Goal: Check status: Check status

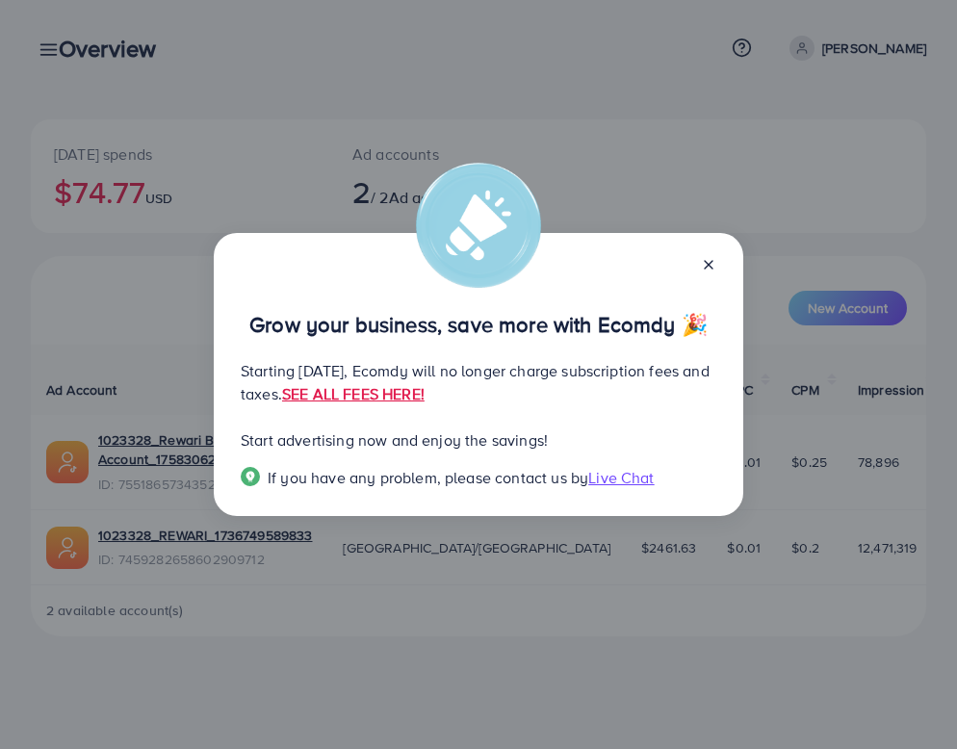
click at [709, 265] on icon at bounding box center [708, 264] width 15 height 15
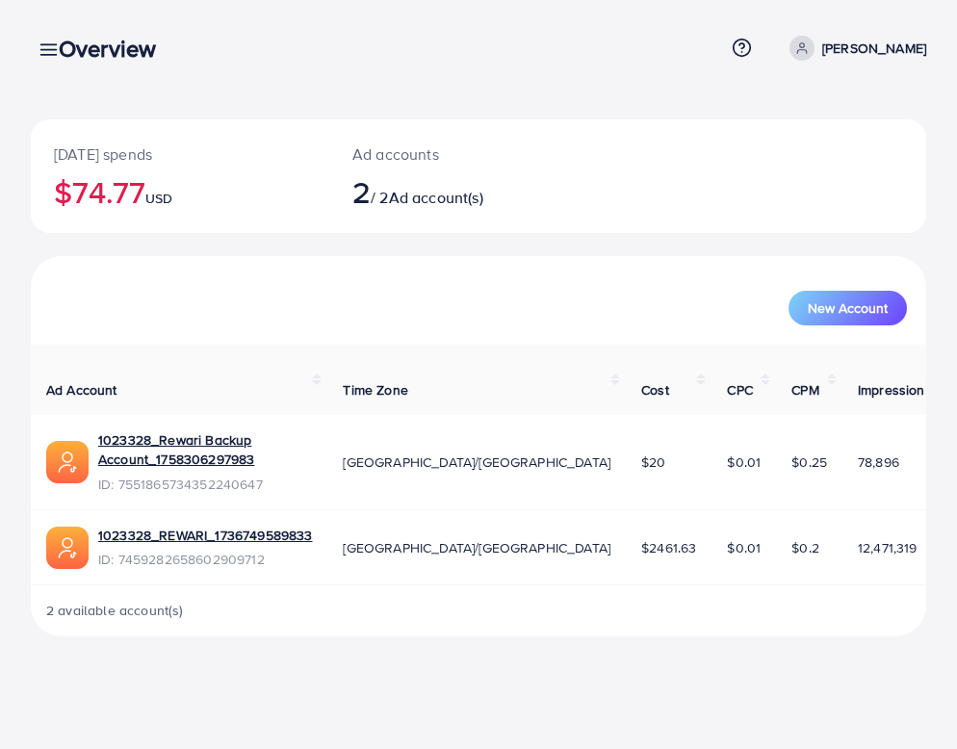
click at [50, 54] on div "Overview" at bounding box center [114, 49] width 143 height 28
click at [51, 54] on div "Overview" at bounding box center [114, 49] width 143 height 28
click at [38, 28] on div "Overview Help Center Contact Support Plans and Pricing Term and policy About Us…" at bounding box center [478, 48] width 895 height 52
click at [46, 43] on div "Overview" at bounding box center [114, 49] width 143 height 28
click at [43, 50] on div "Overview" at bounding box center [114, 49] width 143 height 28
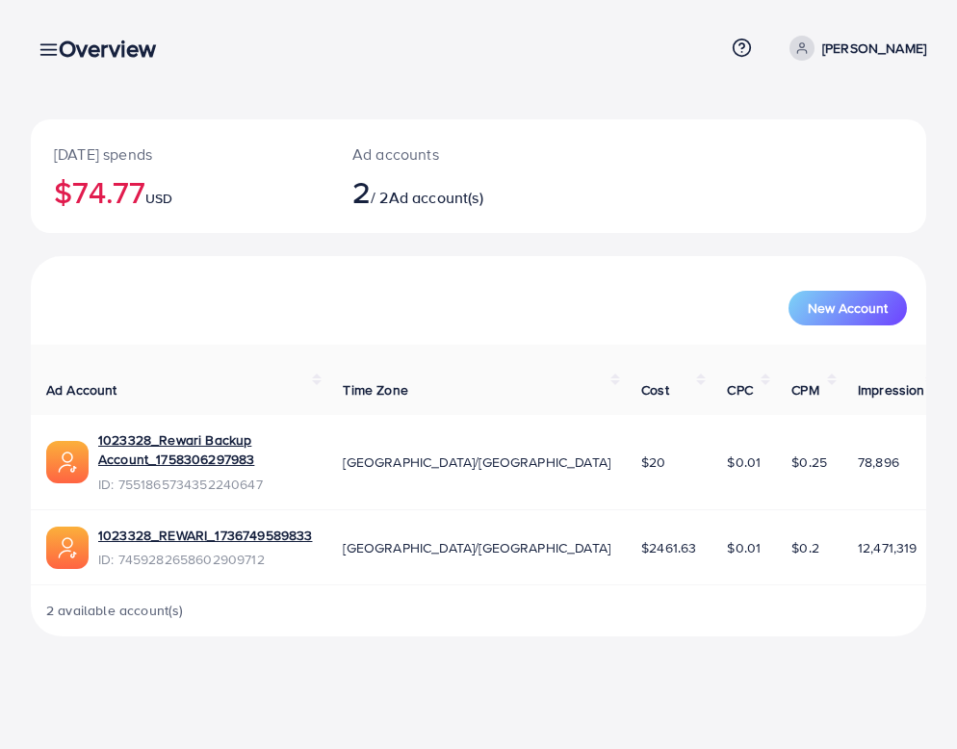
click at [35, 50] on link at bounding box center [45, 49] width 28 height 24
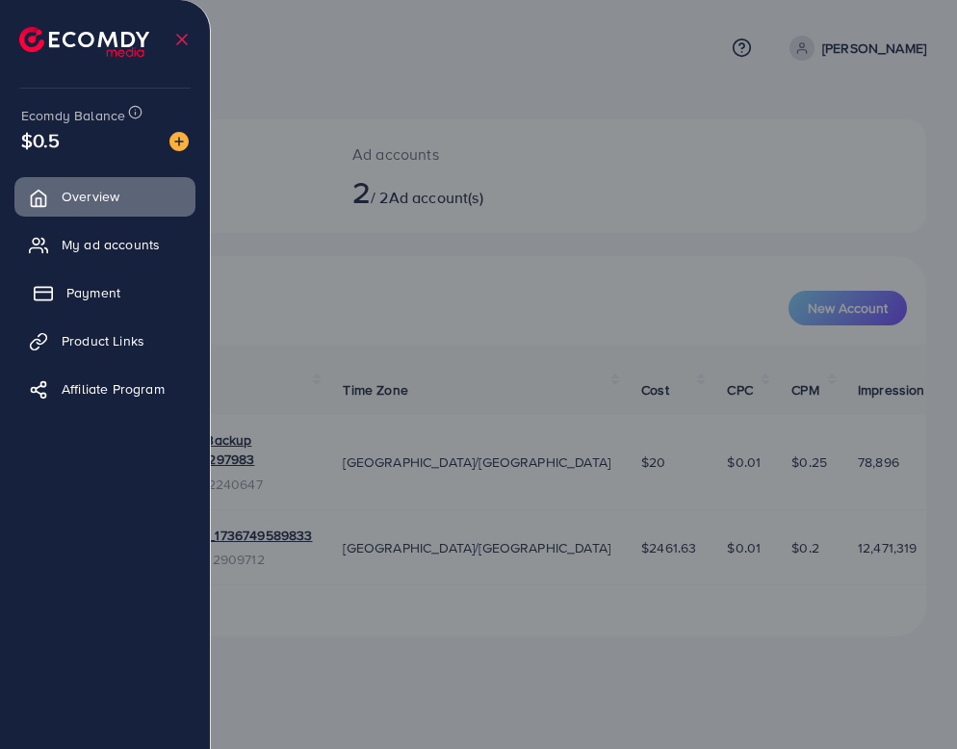
click at [118, 304] on link "Payment" at bounding box center [104, 292] width 181 height 38
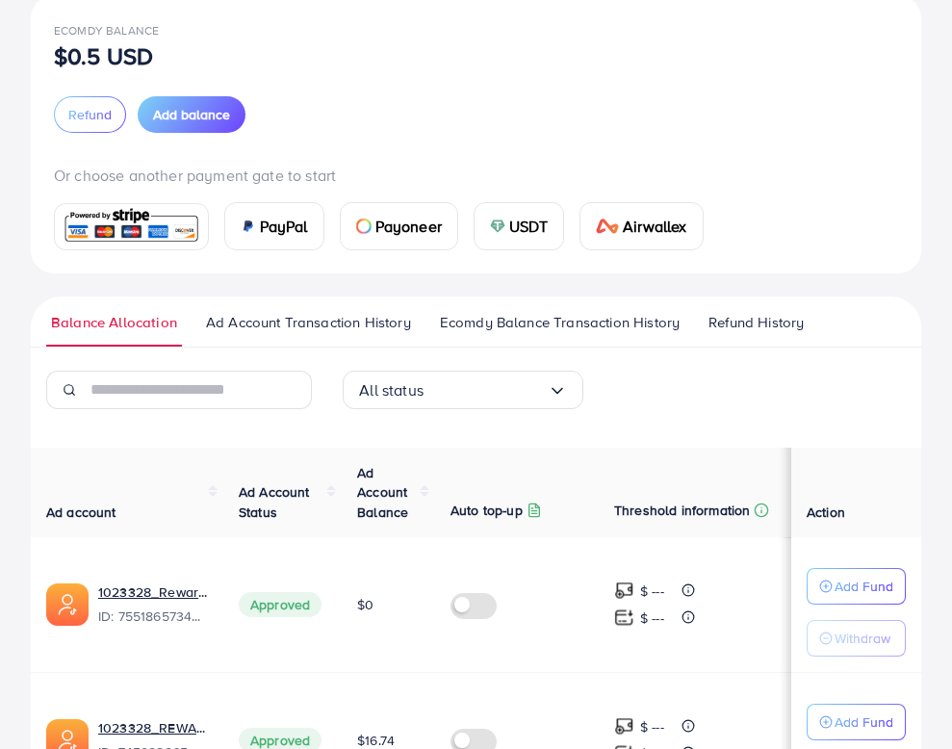
scroll to position [132, 0]
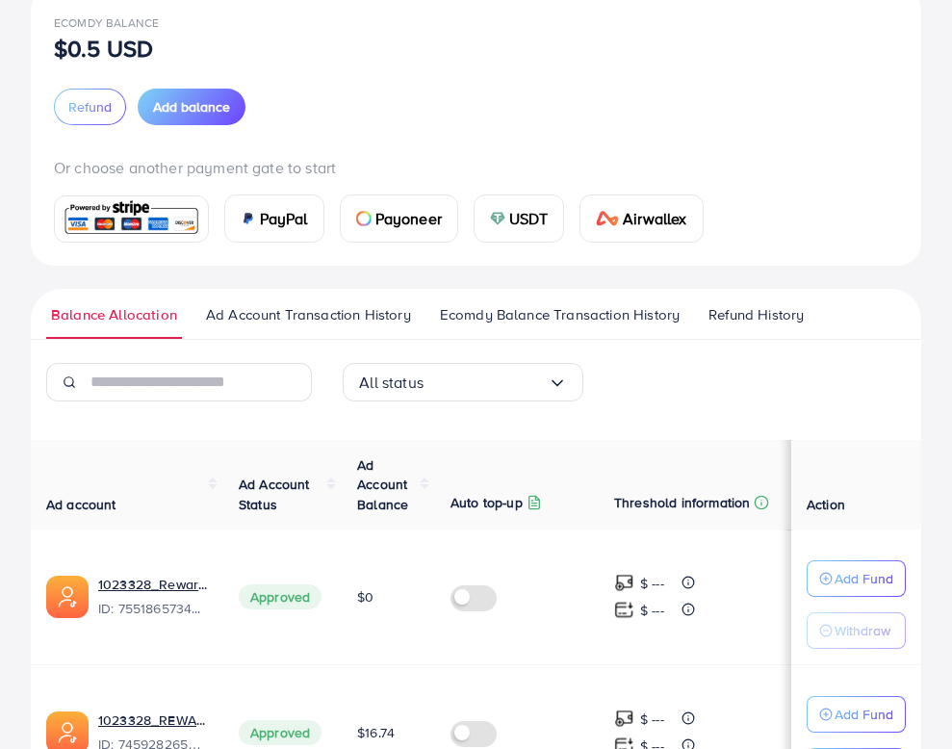
click at [280, 304] on span "Ad Account Transaction History" at bounding box center [308, 314] width 205 height 21
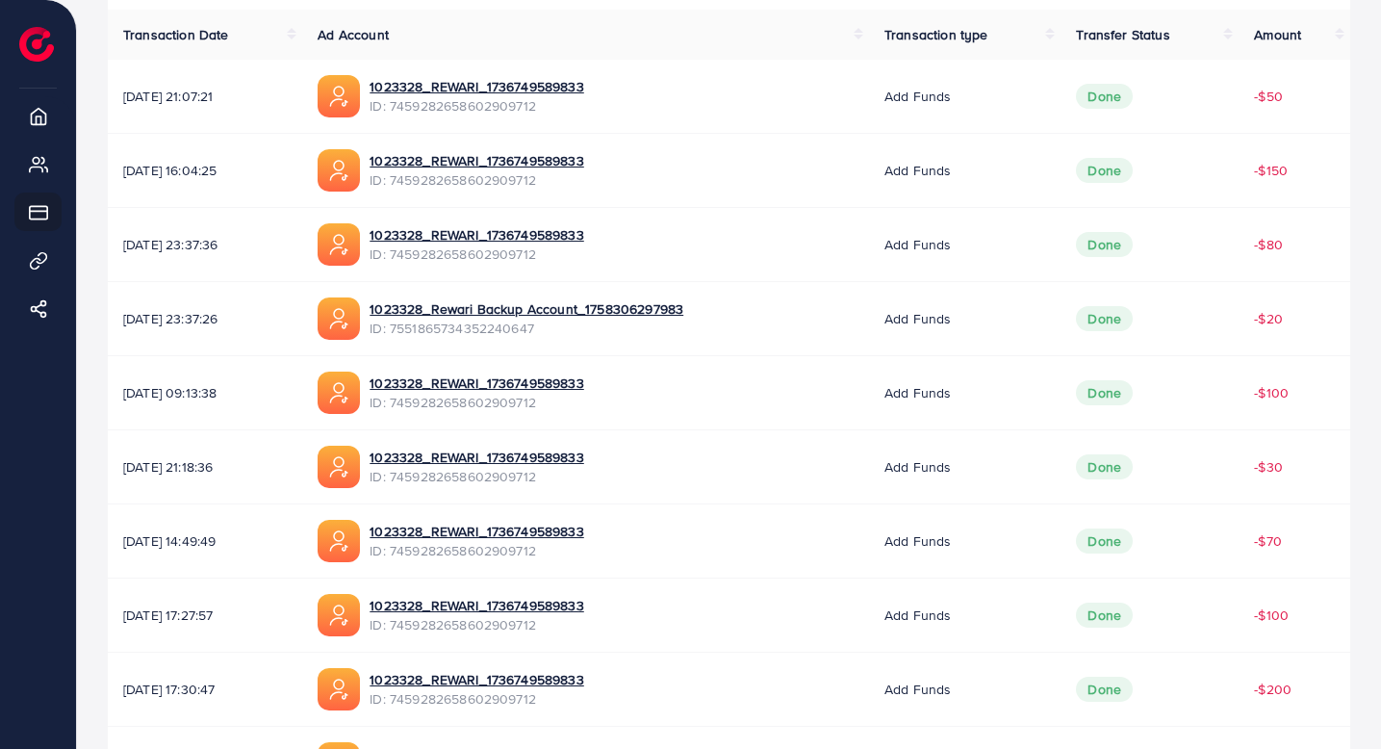
scroll to position [424, 0]
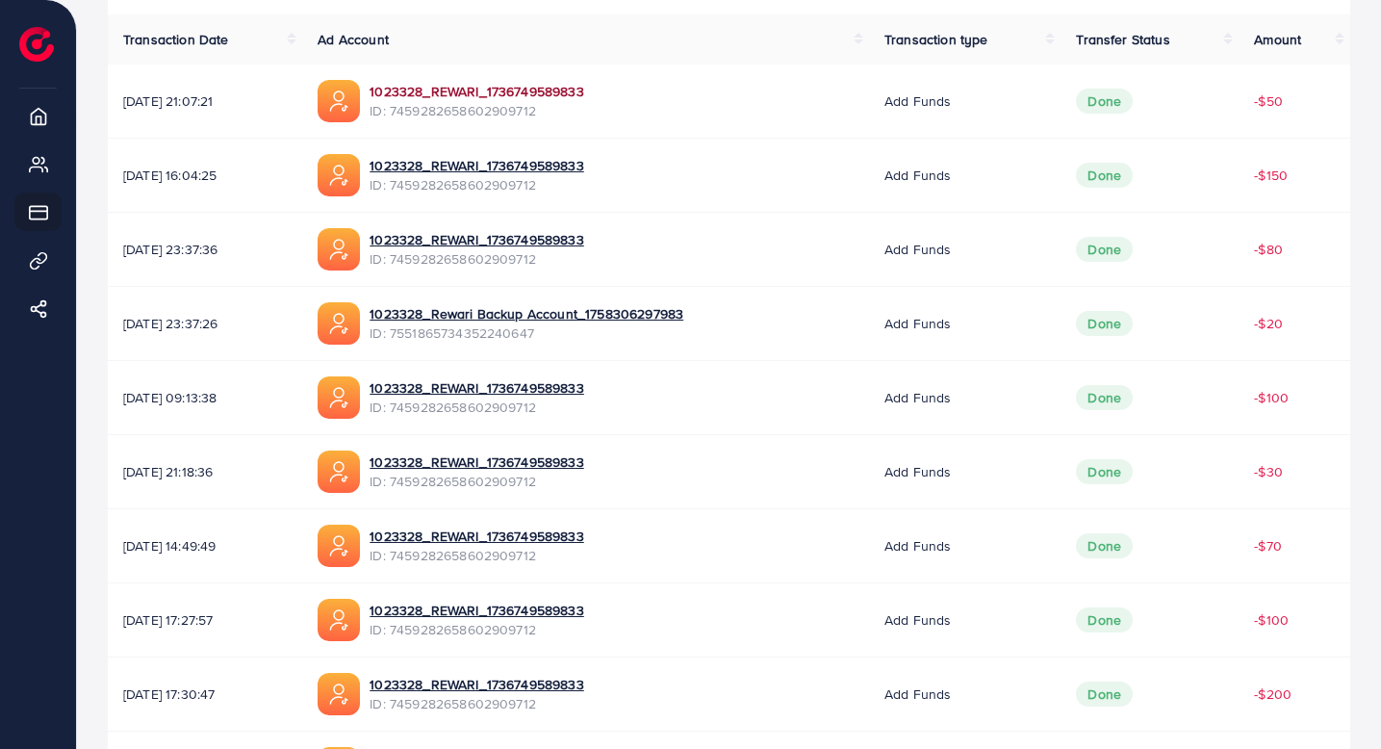
click at [554, 90] on link "1023328_REWARI_1736749589833" at bounding box center [477, 91] width 214 height 19
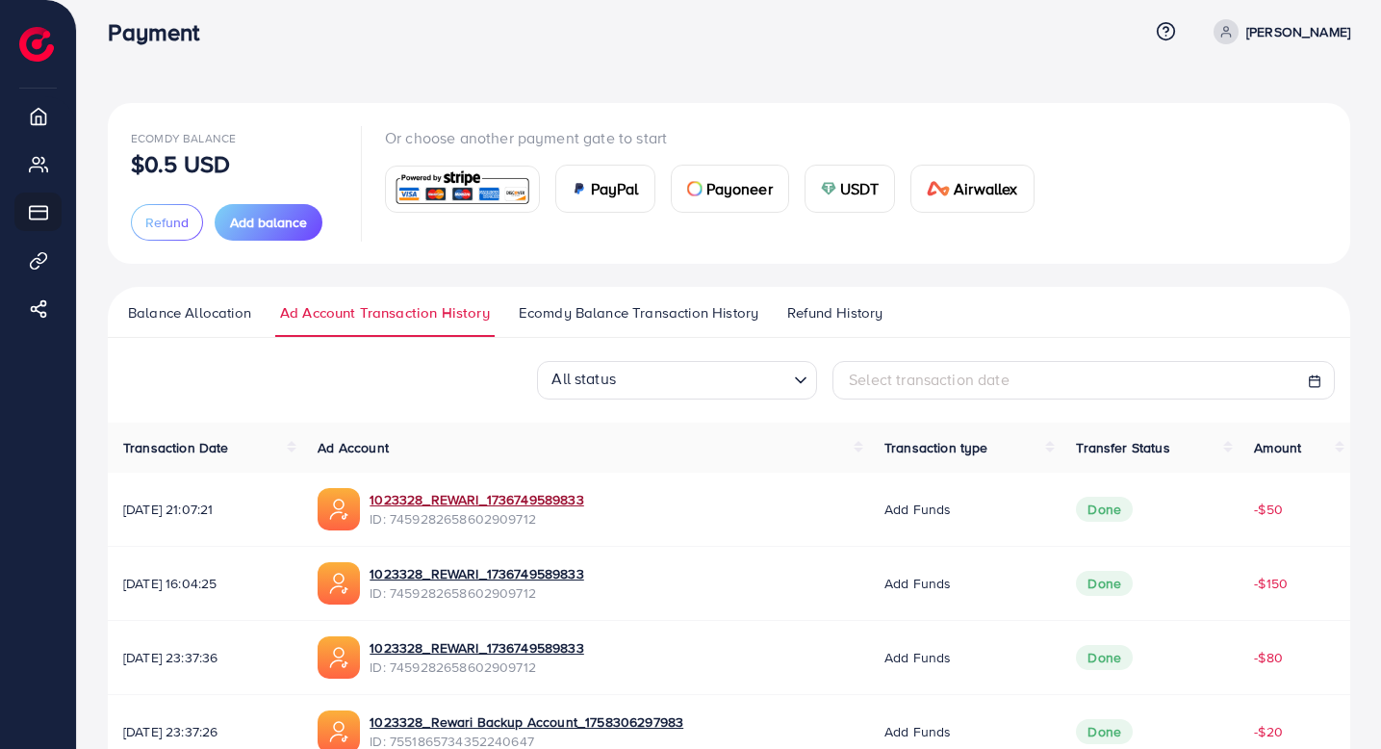
scroll to position [0, 0]
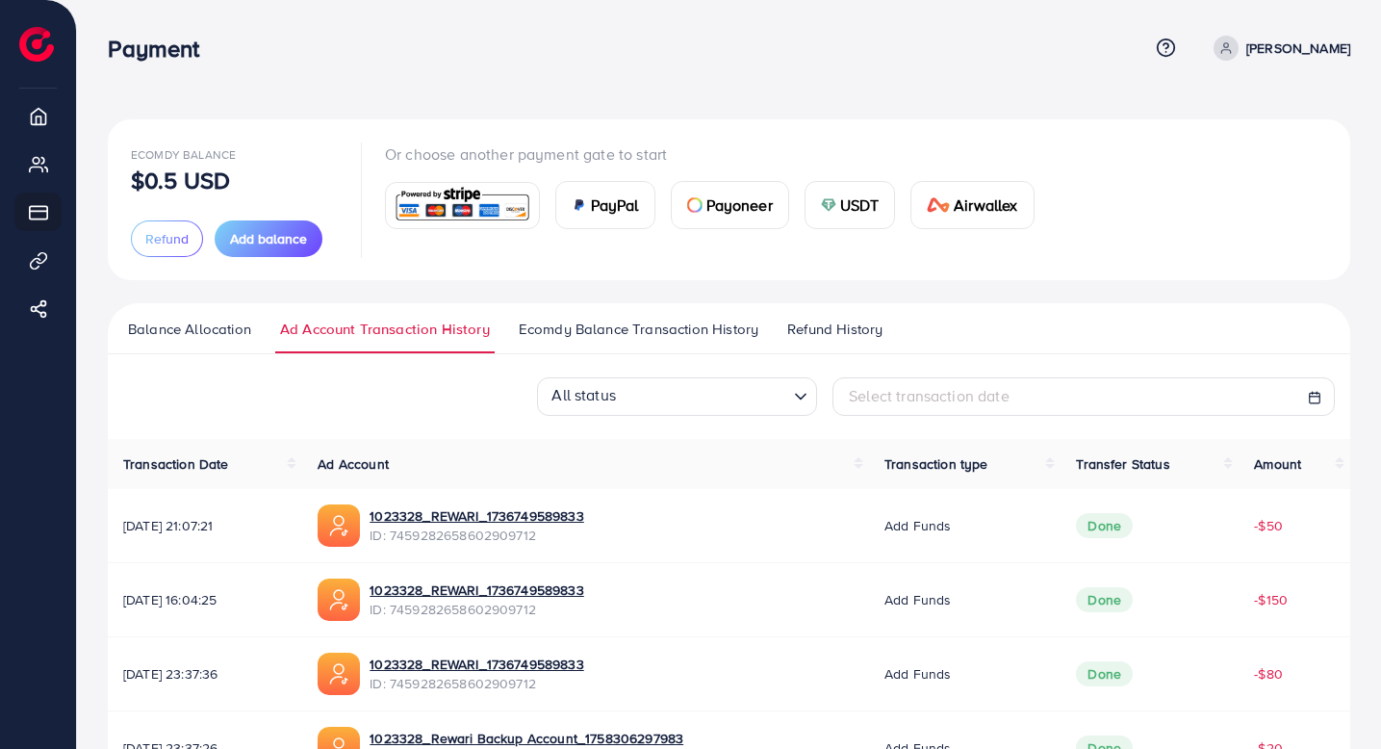
click at [910, 380] on div "Select transaction date" at bounding box center [1084, 396] width 502 height 38
click at [927, 390] on span "Select transaction date" at bounding box center [929, 395] width 161 height 21
select select "*"
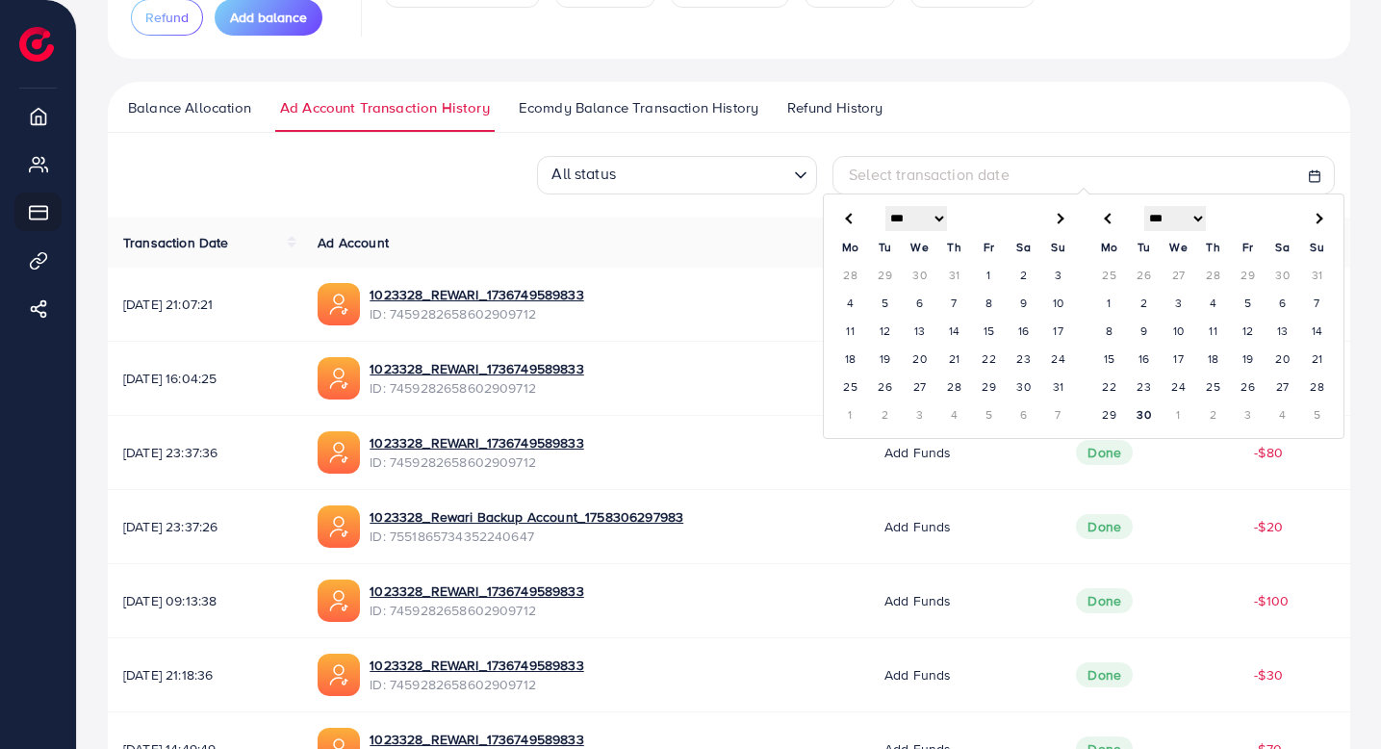
scroll to position [222, 0]
click at [956, 267] on td "1" at bounding box center [989, 274] width 35 height 28
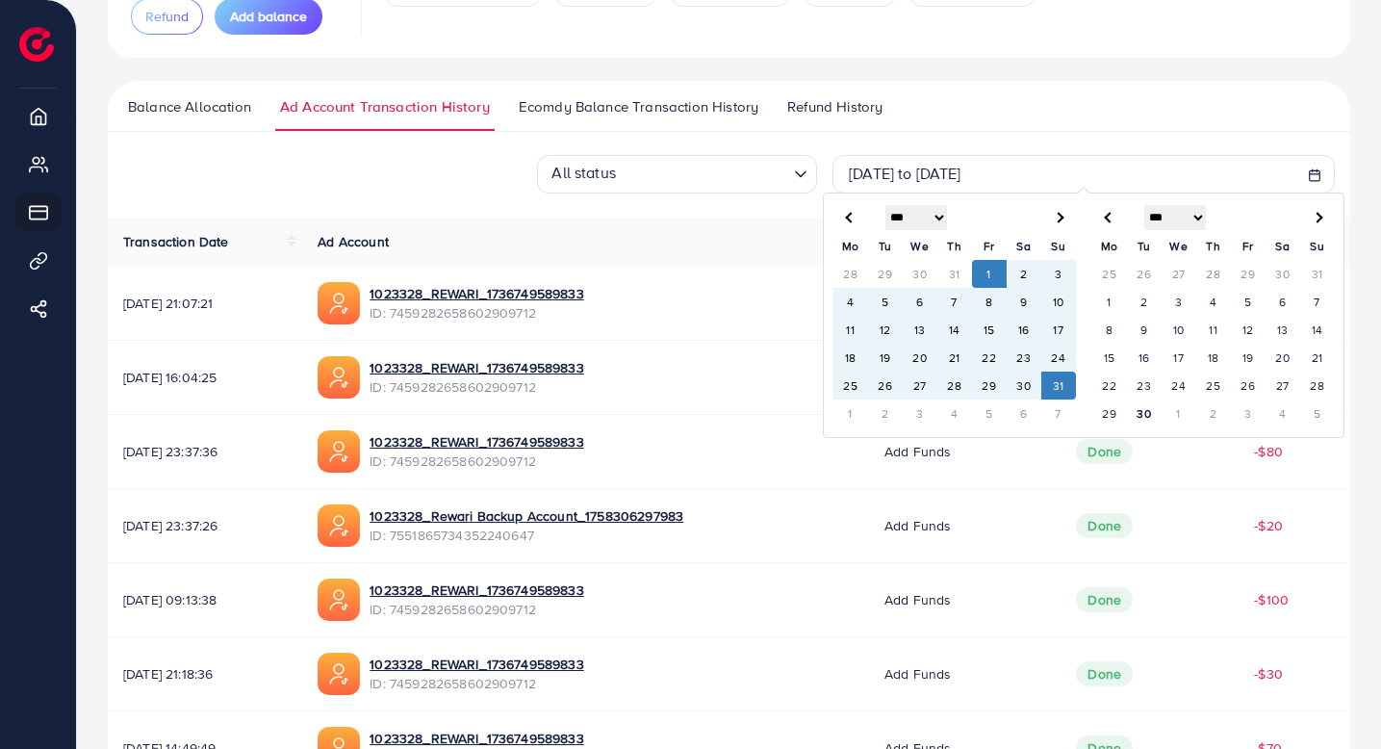
click at [956, 387] on td "31" at bounding box center [1058, 386] width 35 height 28
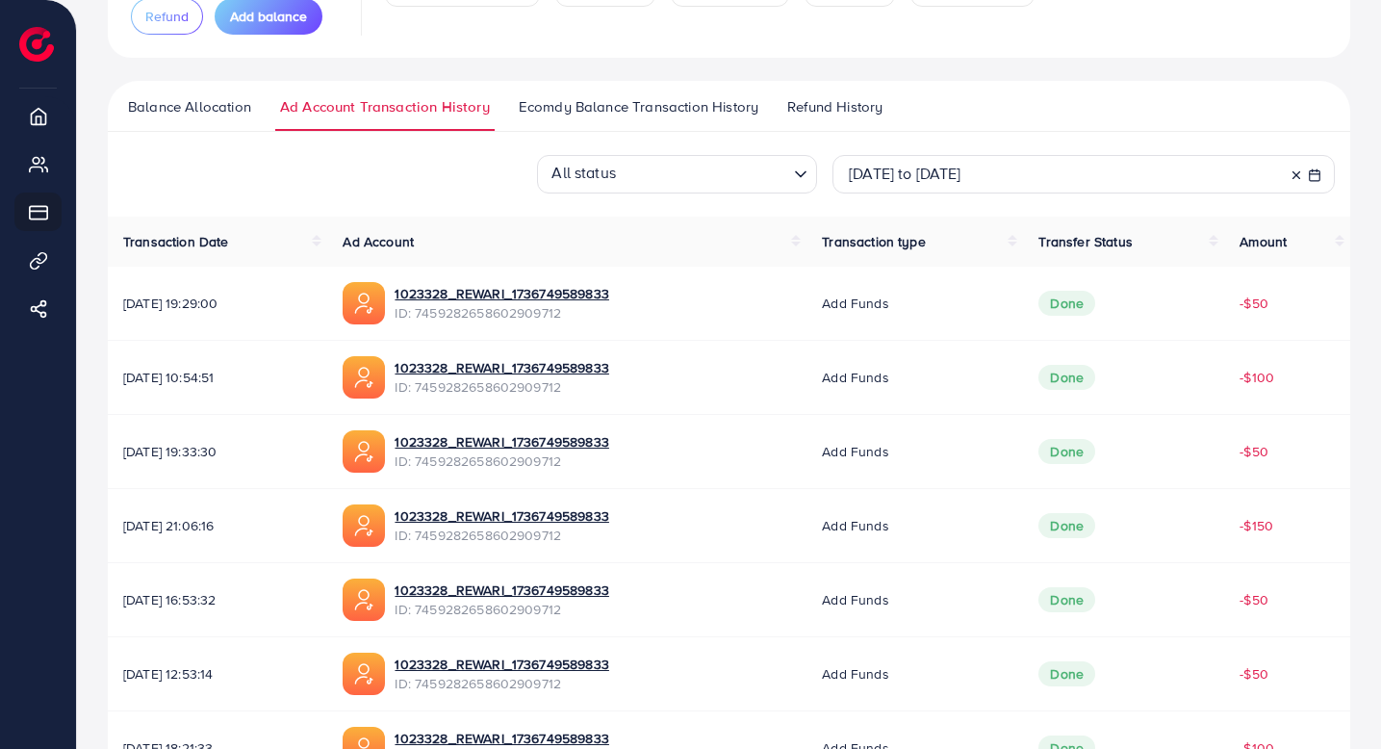
click at [937, 105] on ul "Balance Allocation Ad Account Transaction History Ecomdy Balance Transaction Hi…" at bounding box center [729, 106] width 1243 height 51
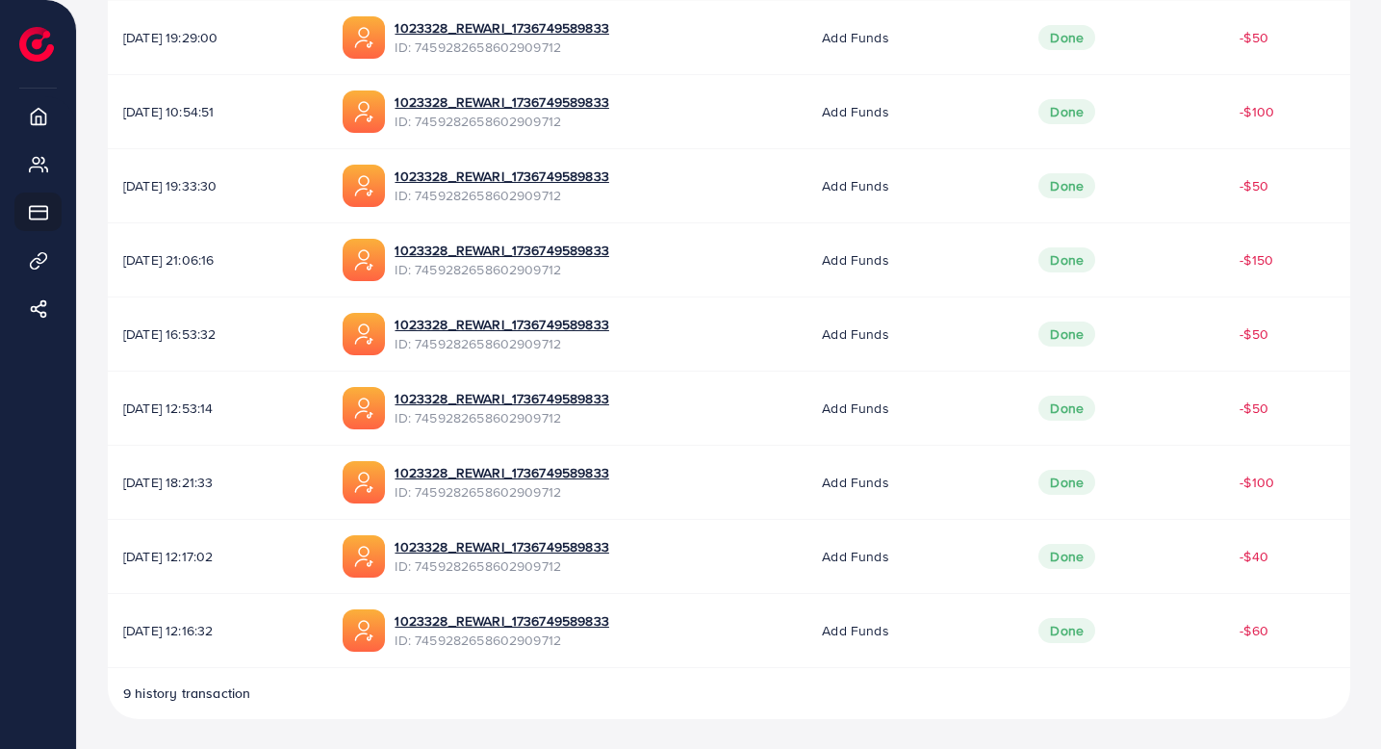
scroll to position [0, 0]
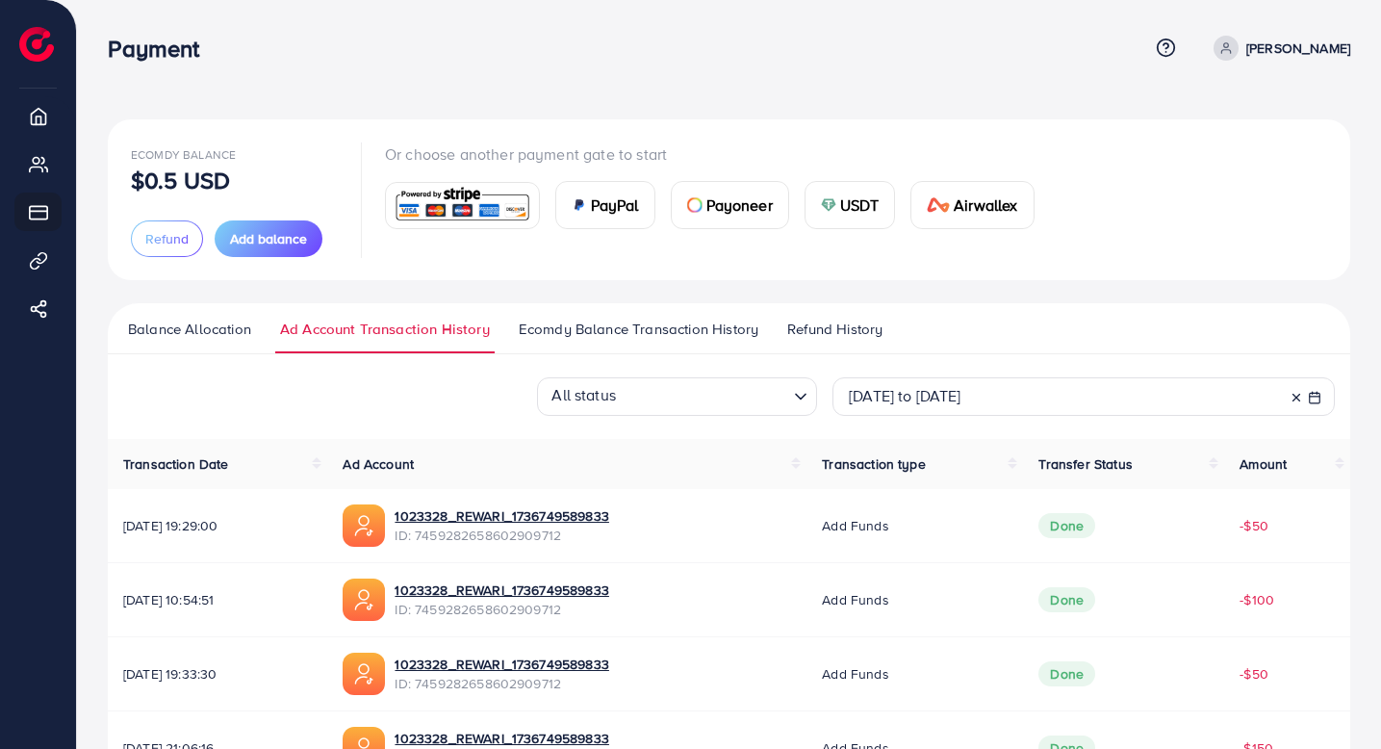
click at [956, 403] on span "2025-08-01 to 2025-08-31" at bounding box center [905, 395] width 113 height 21
select select "*"
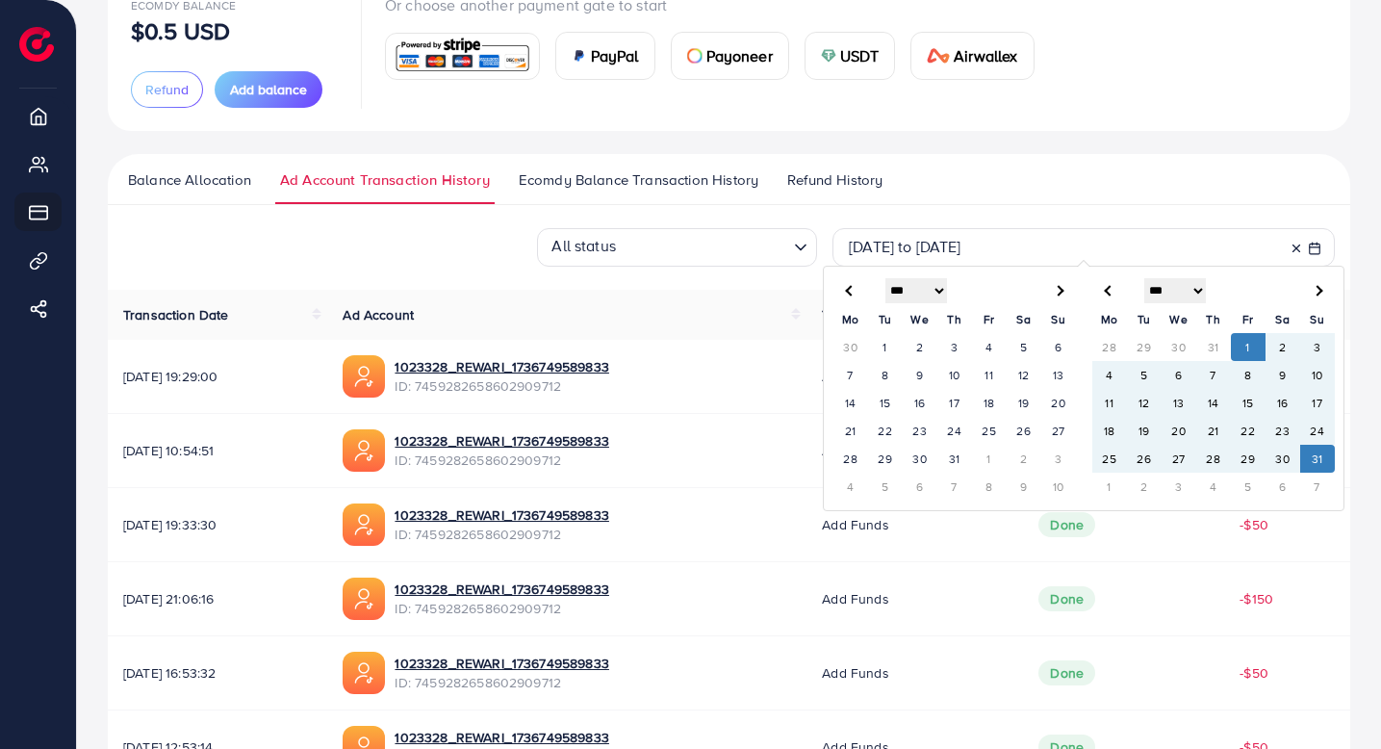
scroll to position [153, 0]
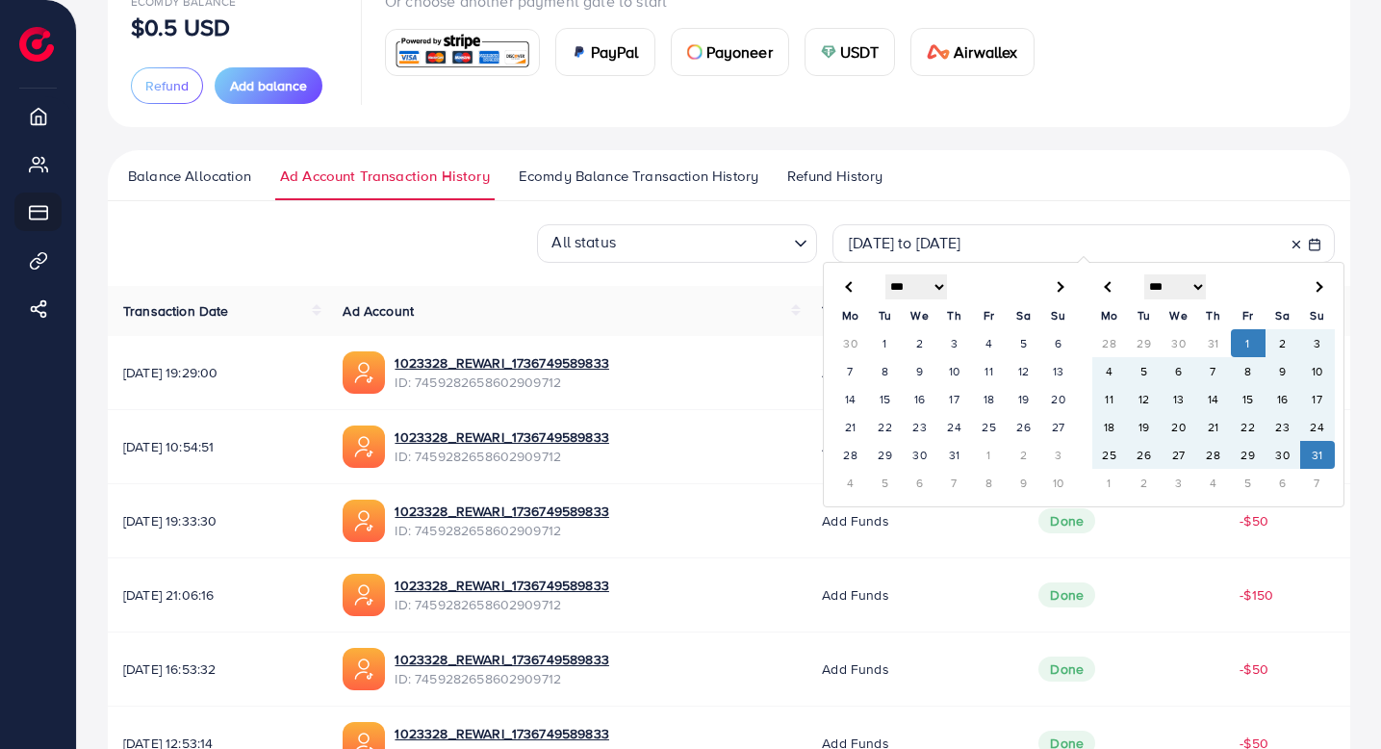
click at [956, 289] on span at bounding box center [1317, 286] width 11 height 11
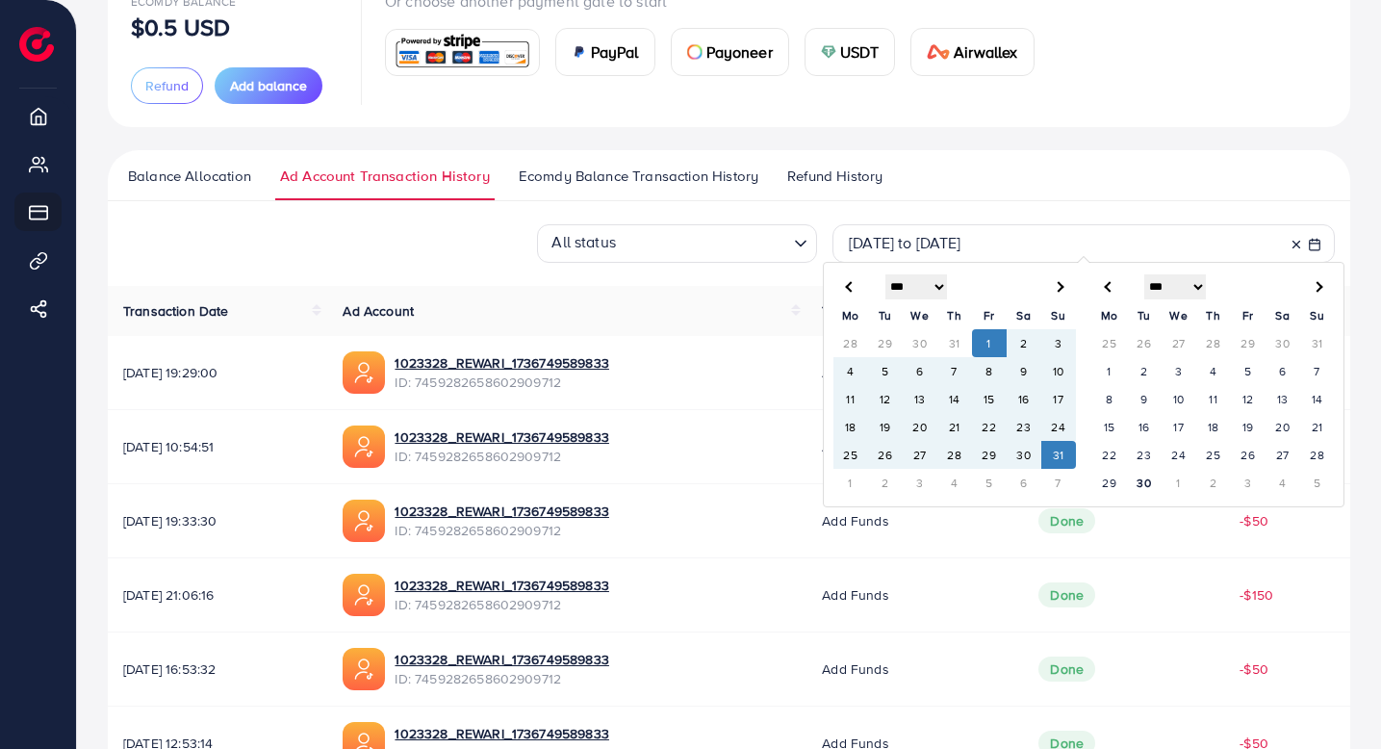
click at [633, 95] on div "Or choose another payment gate to start PayPal Payoneer USDT Airwallex" at bounding box center [717, 46] width 665 height 115
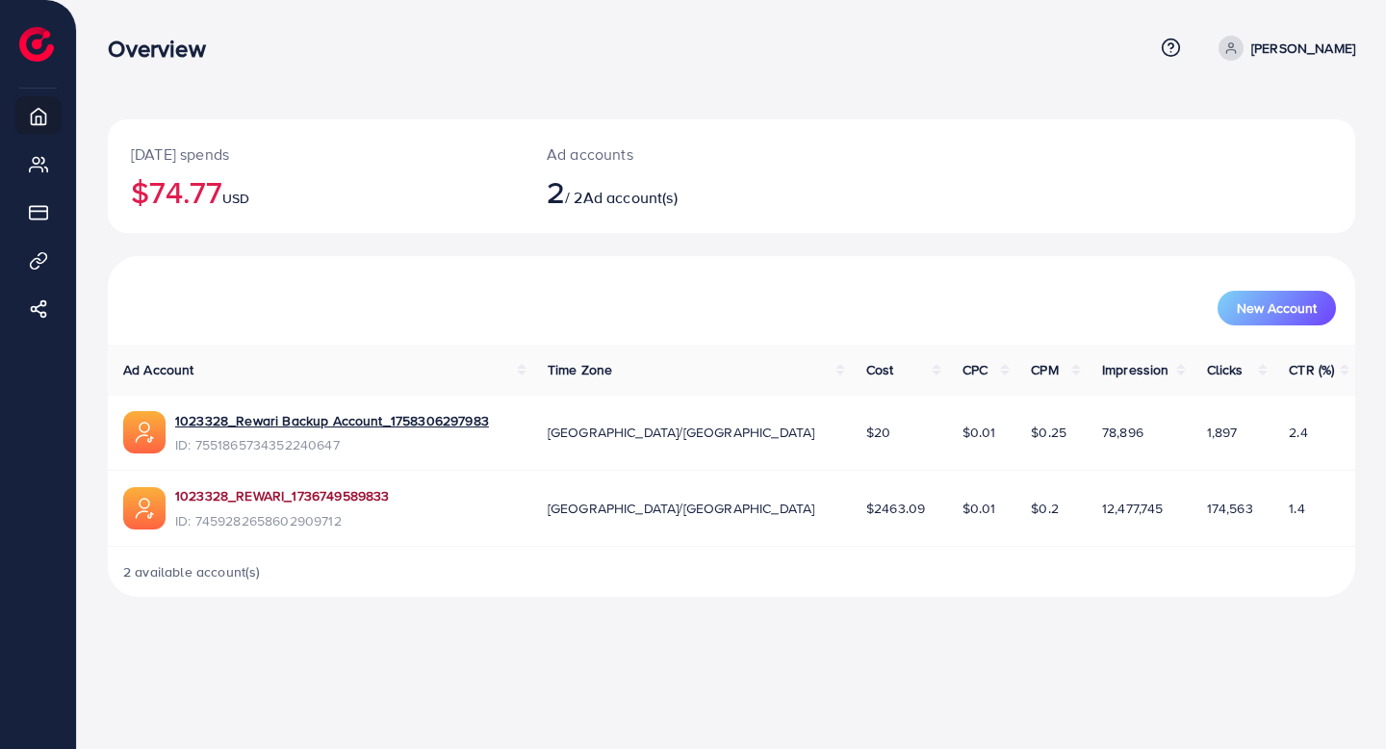
click at [286, 494] on link "1023328_REWARI_1736749589833" at bounding box center [282, 495] width 214 height 19
click at [944, 74] on div "Overview Help Center Contact Support Plans and Pricing Term and policy About Us…" at bounding box center [731, 48] width 1247 height 52
